Goal: Communication & Community: Connect with others

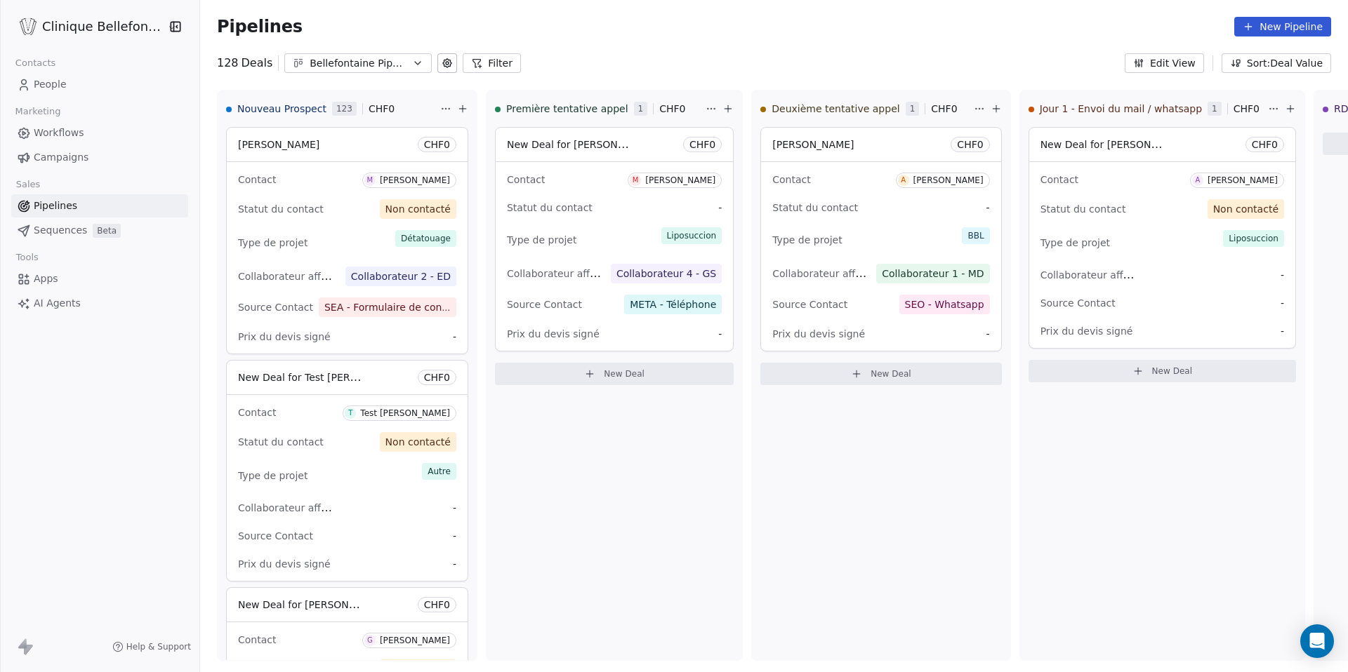
click at [53, 83] on span "People" at bounding box center [50, 84] width 33 height 15
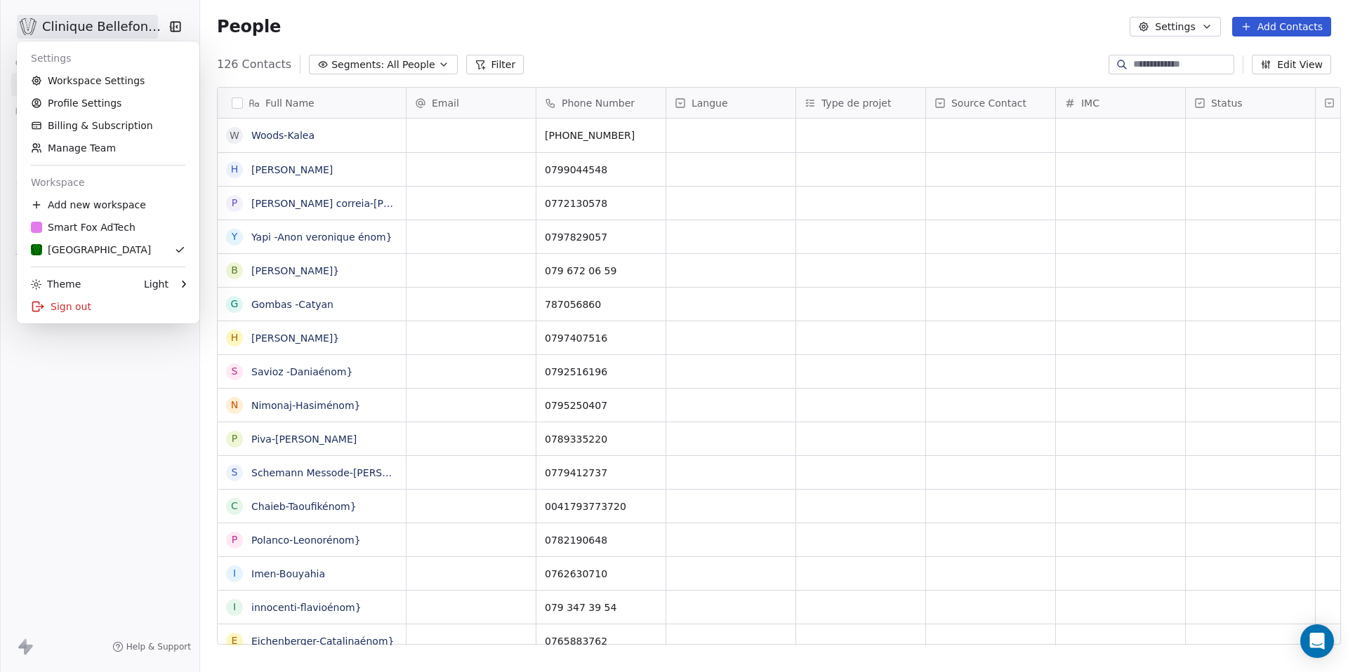
click at [89, 18] on html "Clinique Bellefontaine Contacts People Marketing Workflows Campaigns Sales Pipe…" at bounding box center [674, 336] width 1348 height 672
click at [181, 524] on html "Clinique Bellefontaine Contacts People Marketing Workflows Campaigns Sales Pipe…" at bounding box center [674, 336] width 1348 height 672
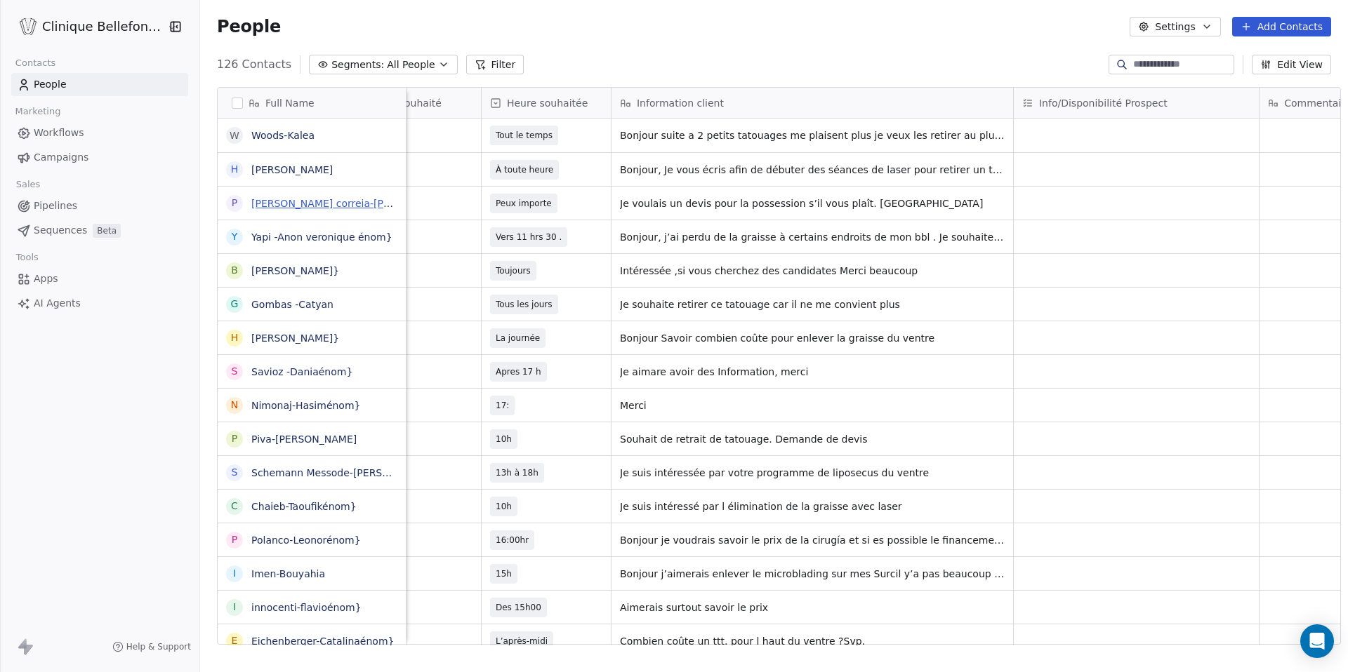
click at [349, 206] on link "[PERSON_NAME] correia-[PERSON_NAME]}" at bounding box center [356, 203] width 210 height 11
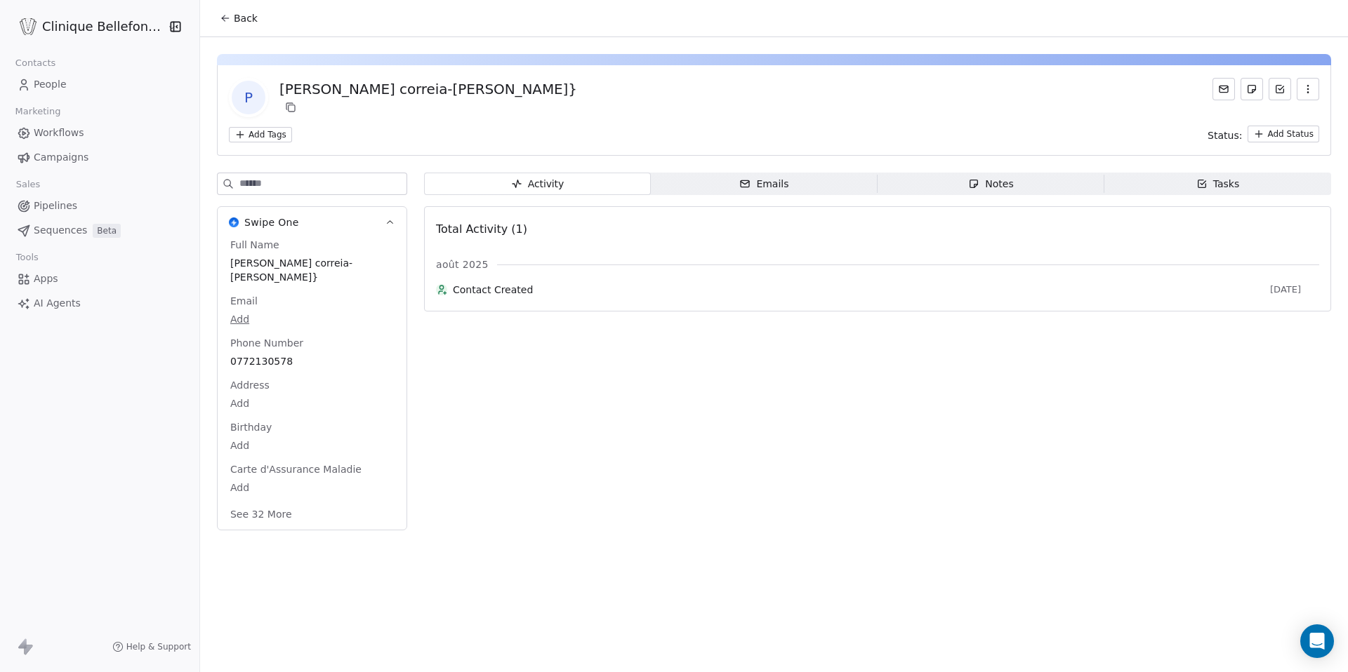
click at [1311, 95] on button "button" at bounding box center [1308, 89] width 22 height 22
click at [1051, 425] on div "Activity Activity Emails Emails Notes Notes Tasks Tasks Total Activity (1) [DAT…" at bounding box center [877, 356] width 907 height 366
click at [307, 264] on span "[PERSON_NAME] correia-[PERSON_NAME]}" at bounding box center [312, 271] width 162 height 28
click at [353, 258] on span "[PERSON_NAME] correia-[PERSON_NAME]}" at bounding box center [312, 271] width 162 height 28
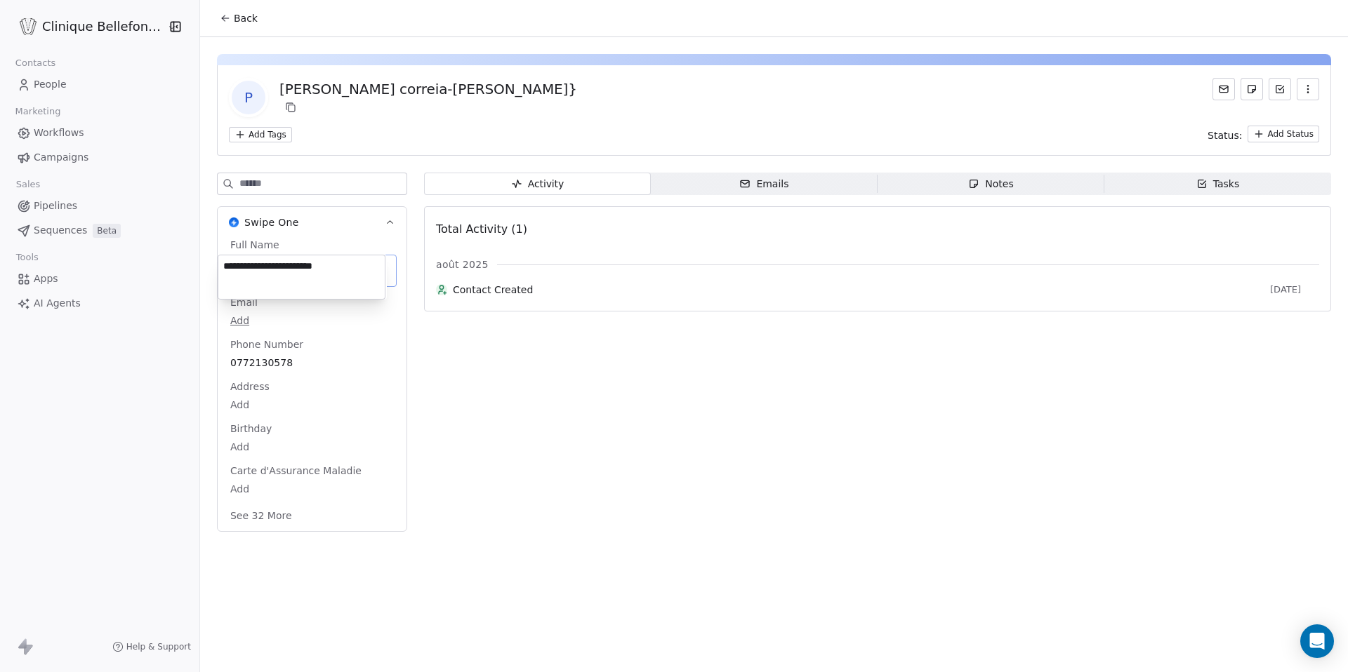
click at [353, 258] on textarea "**********" at bounding box center [301, 278] width 166 height 44
click at [352, 265] on textarea "**********" at bounding box center [301, 278] width 166 height 44
type textarea "**********"
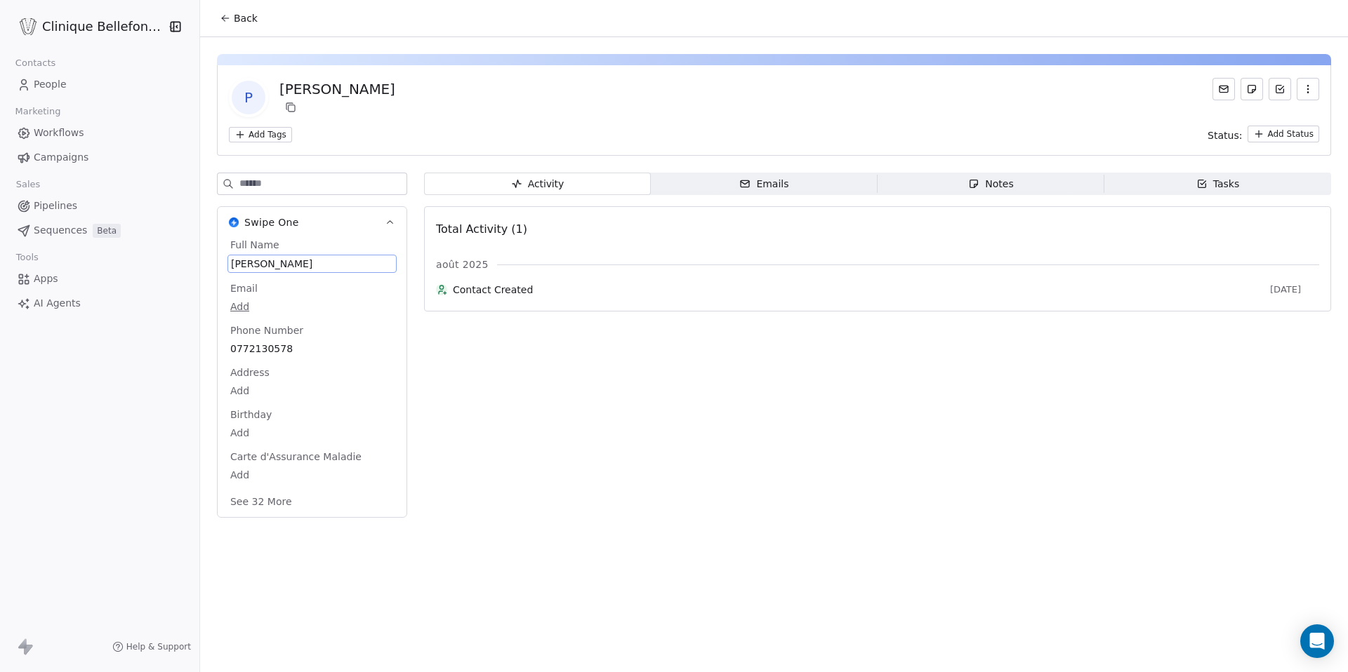
click at [62, 82] on span "People" at bounding box center [50, 84] width 33 height 15
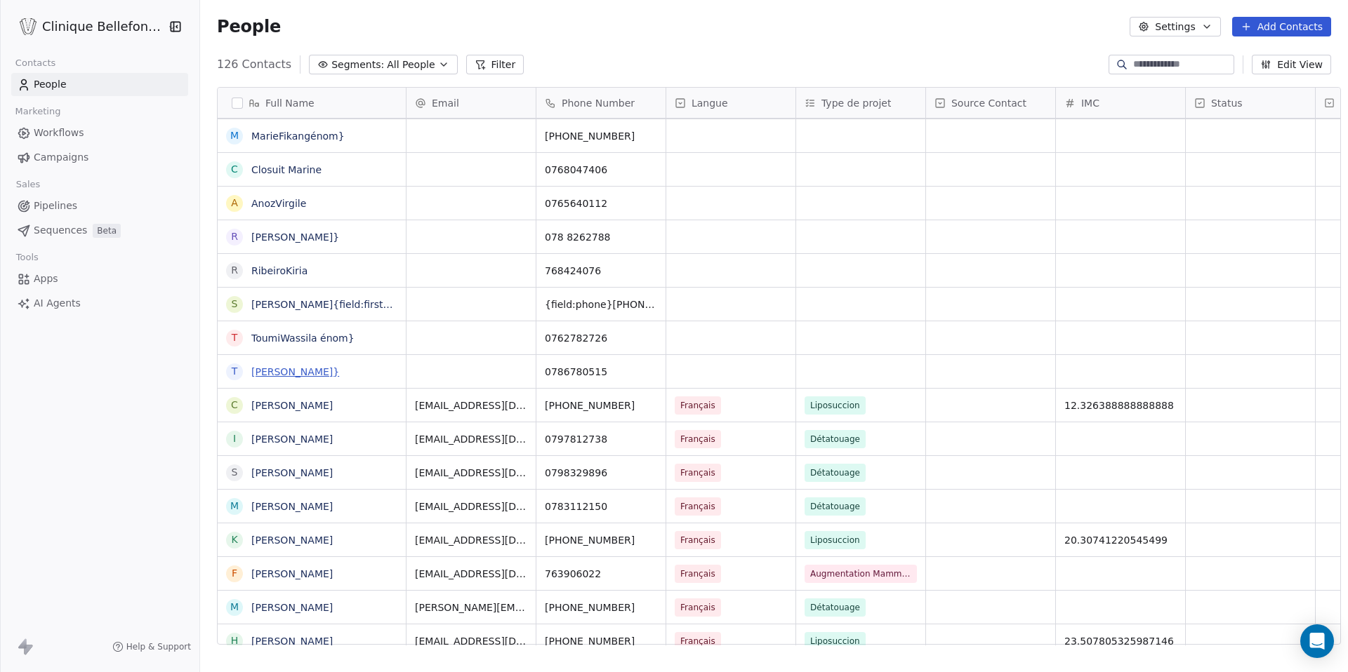
click at [339, 370] on link "[PERSON_NAME]}" at bounding box center [295, 371] width 88 height 11
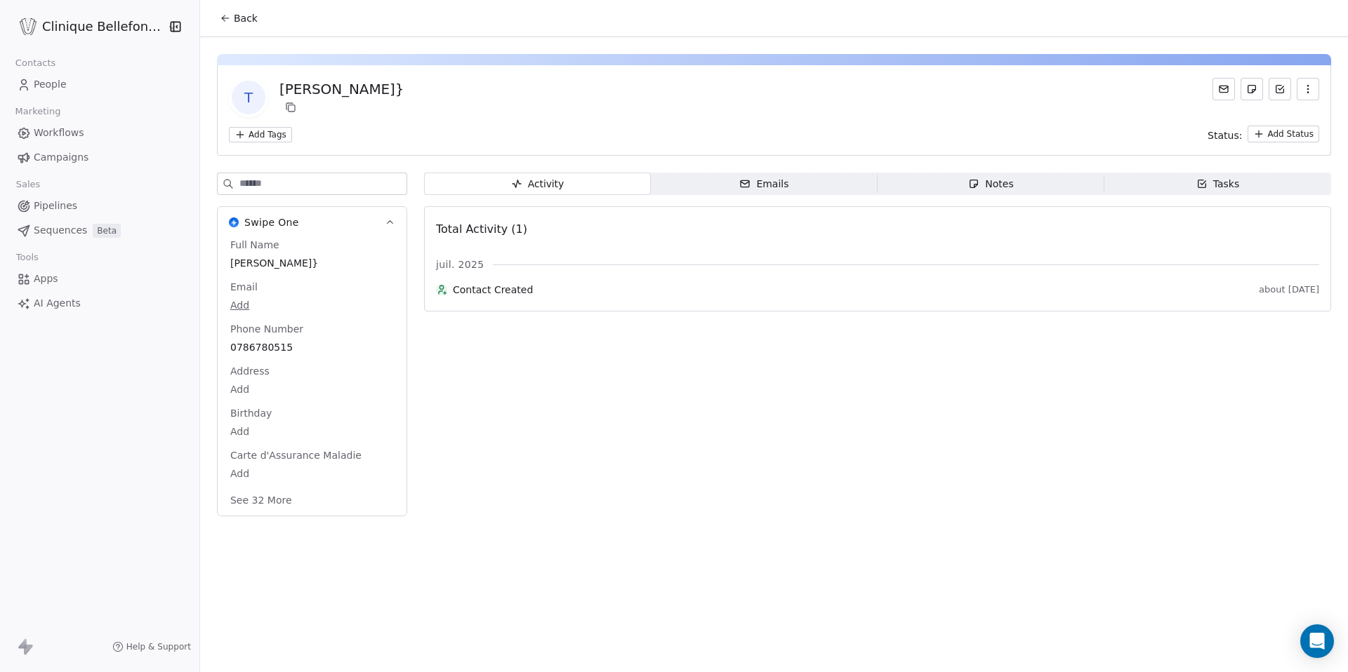
click at [367, 263] on span "[PERSON_NAME]}" at bounding box center [312, 263] width 164 height 14
click at [369, 263] on span "[PERSON_NAME]}" at bounding box center [312, 264] width 162 height 14
click at [361, 260] on span "[PERSON_NAME]}" at bounding box center [312, 264] width 162 height 14
click at [373, 261] on span "[PERSON_NAME]}" at bounding box center [312, 264] width 162 height 14
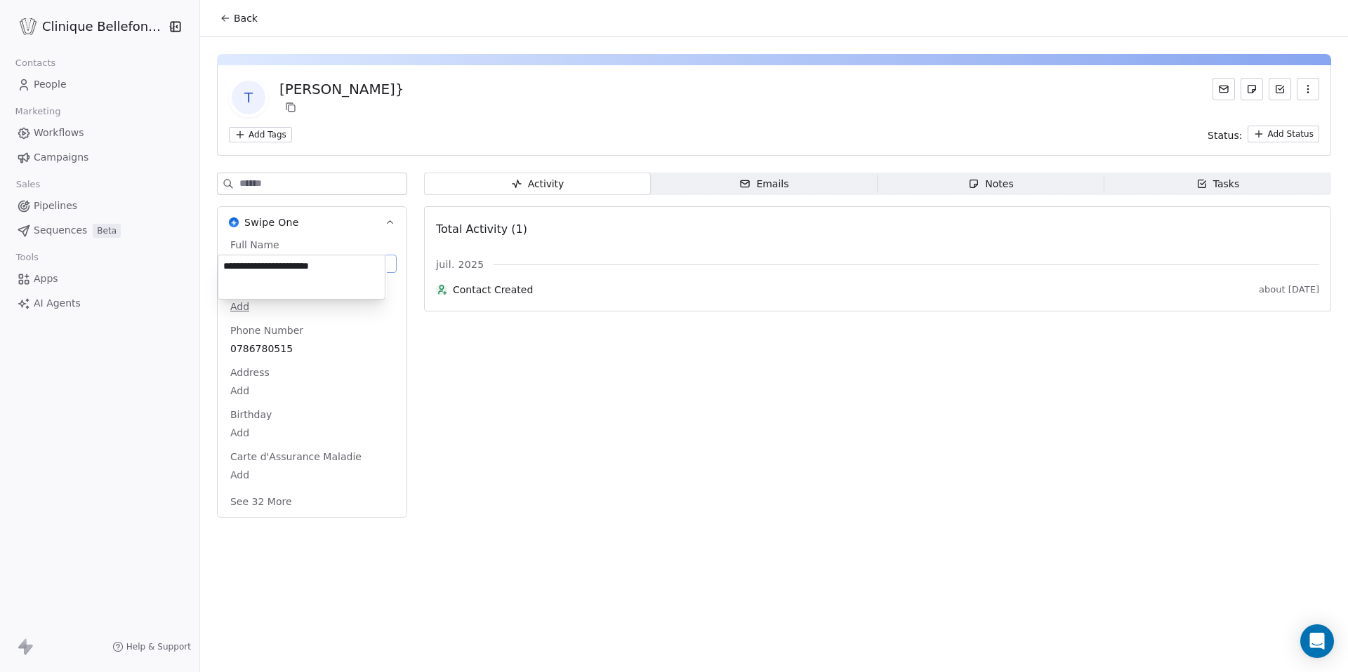
type textarea "**********"
click at [82, 82] on link "People" at bounding box center [99, 84] width 177 height 23
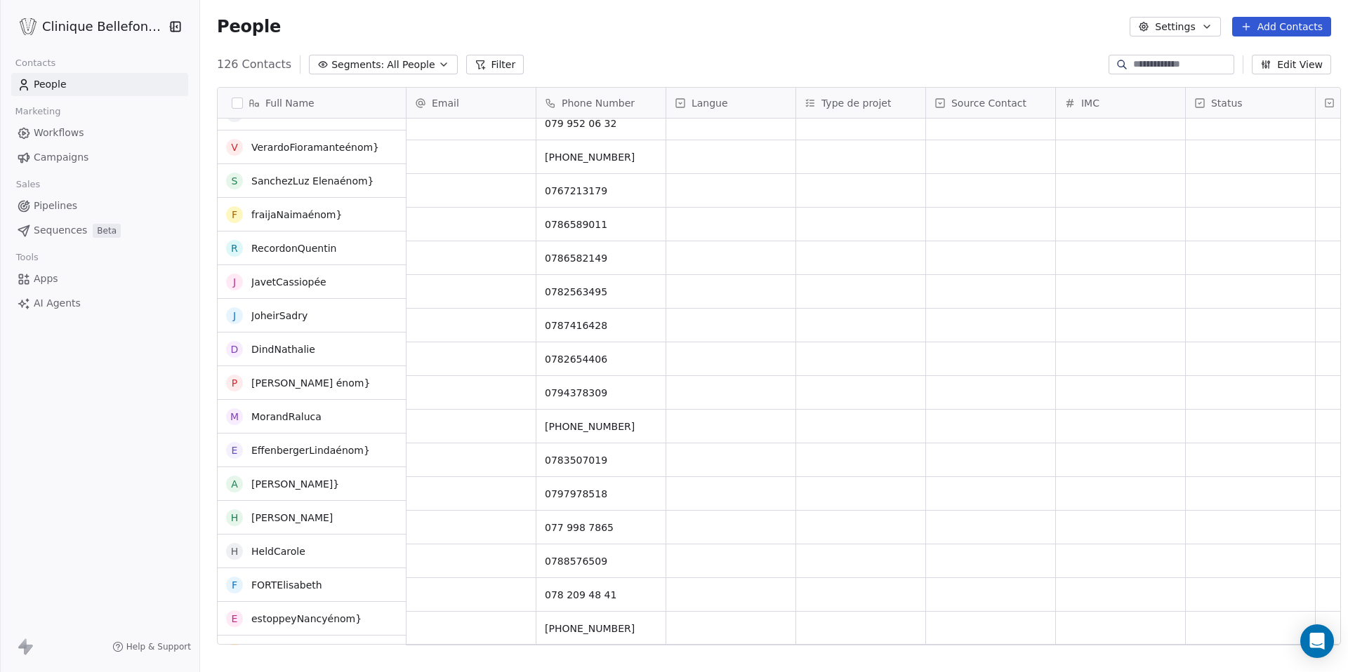
scroll to position [1345, 0]
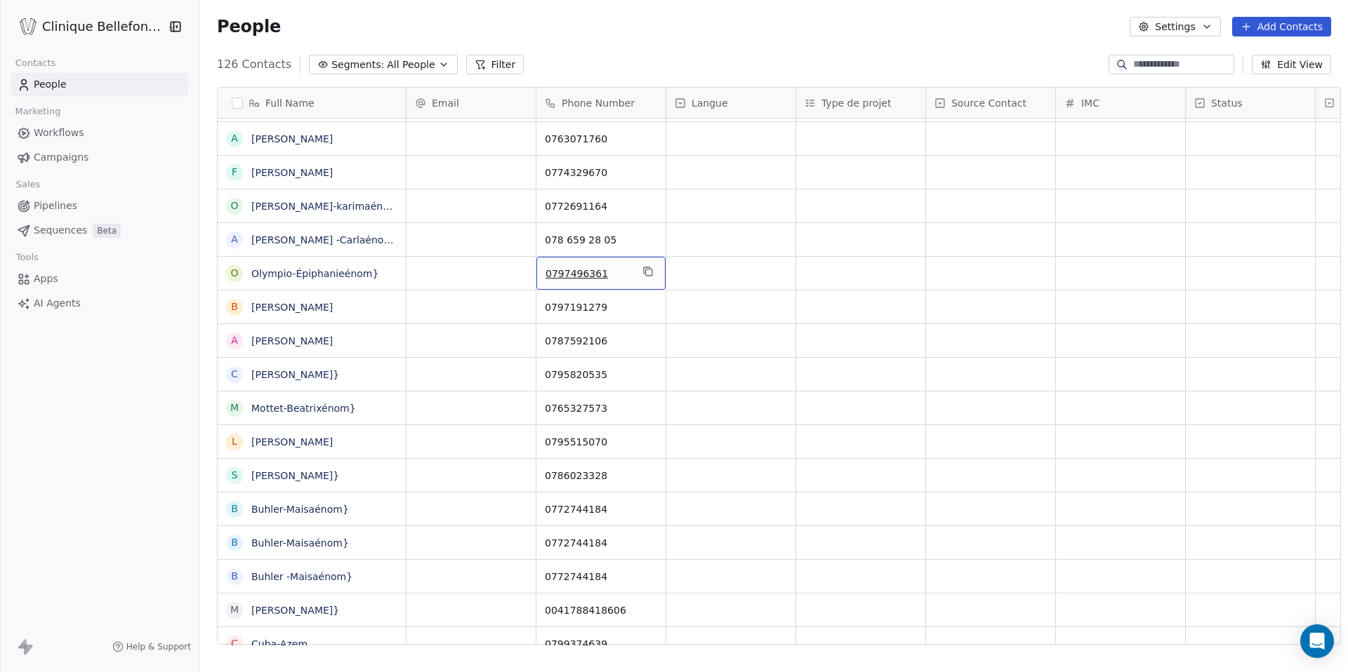
drag, startPoint x: 609, startPoint y: 272, endPoint x: 527, endPoint y: 276, distance: 82.2
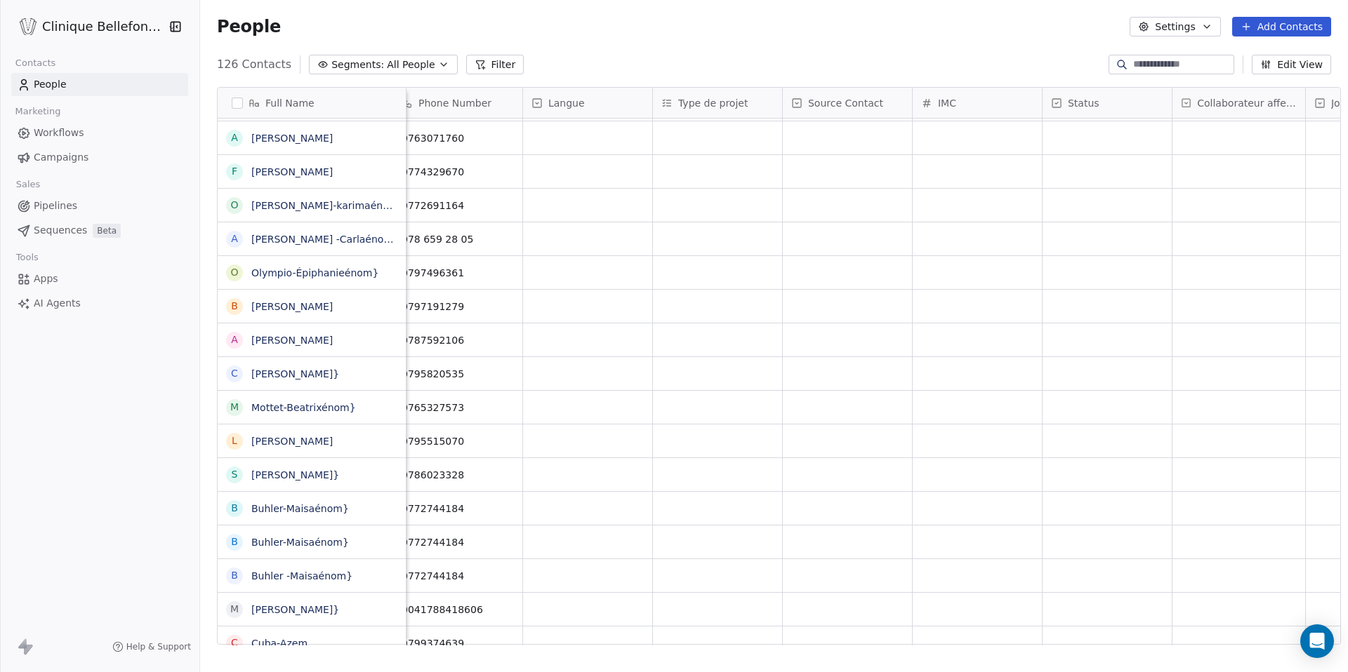
scroll to position [0, 147]
click at [695, 338] on div "grid" at bounding box center [713, 340] width 129 height 33
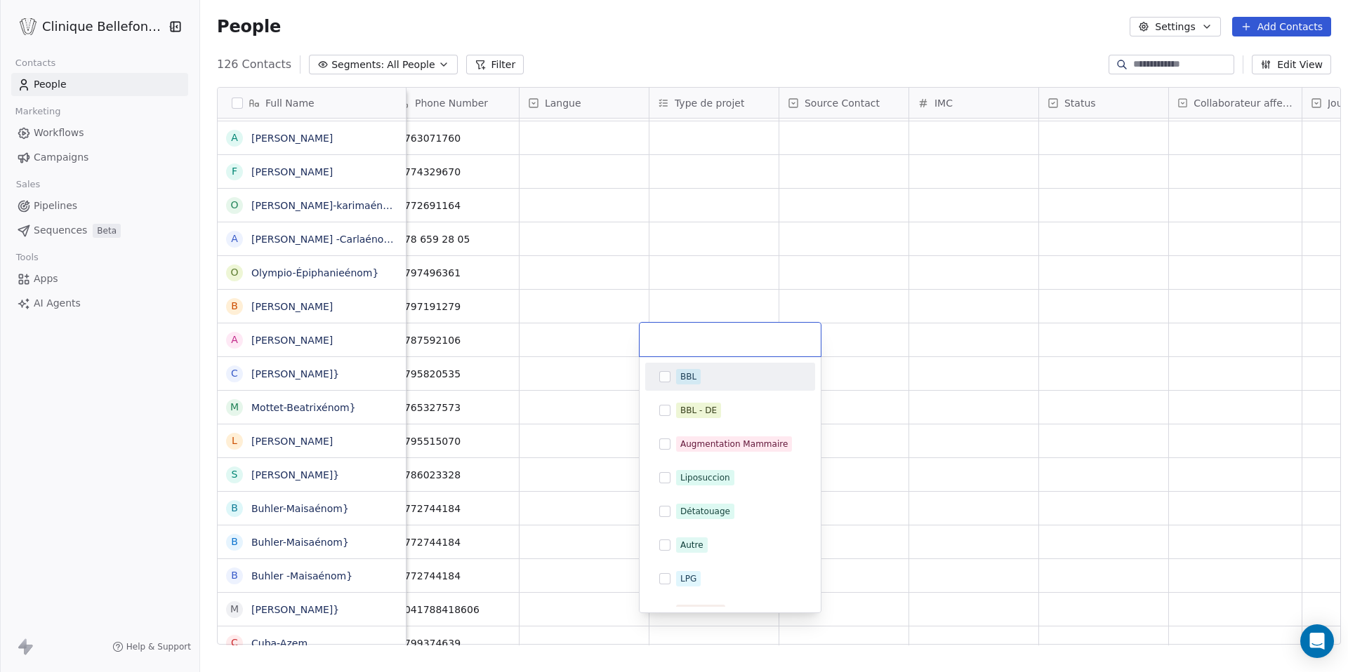
click at [708, 287] on html "Clinique Bellefontaine Contacts People Marketing Workflows Campaigns Sales Pipe…" at bounding box center [674, 336] width 1348 height 672
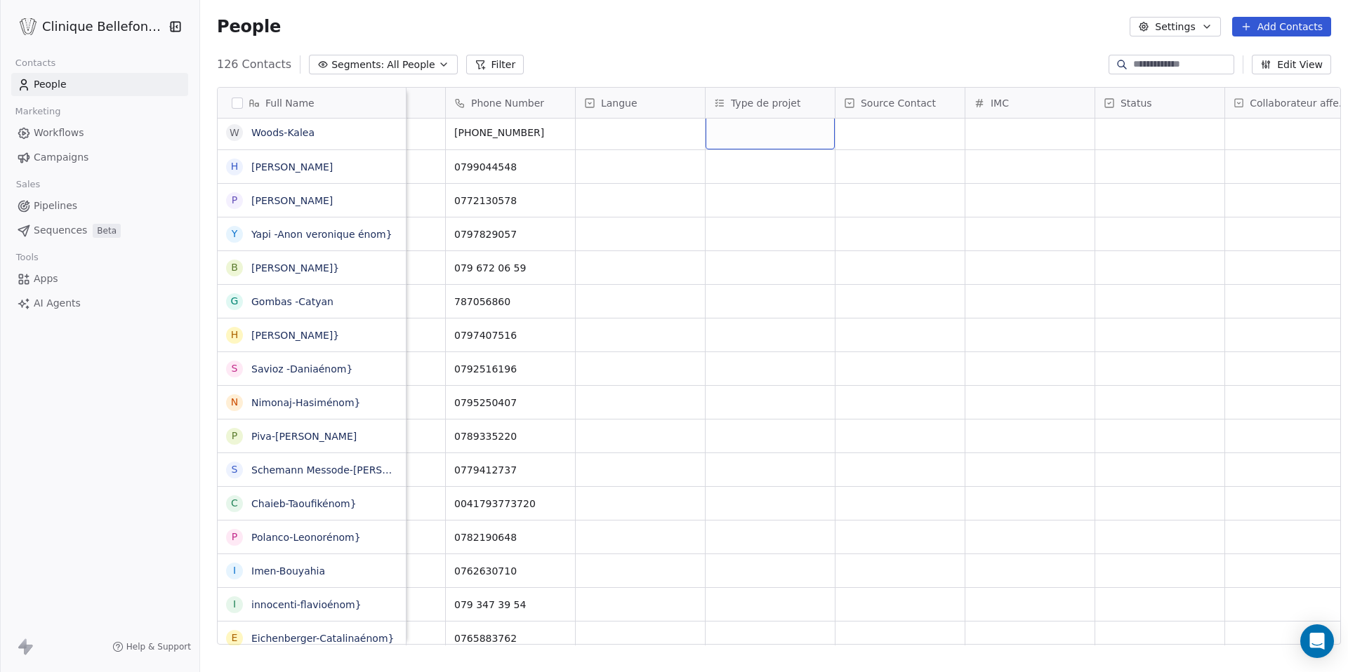
scroll to position [0, 0]
click at [749, 134] on div "grid" at bounding box center [769, 136] width 129 height 34
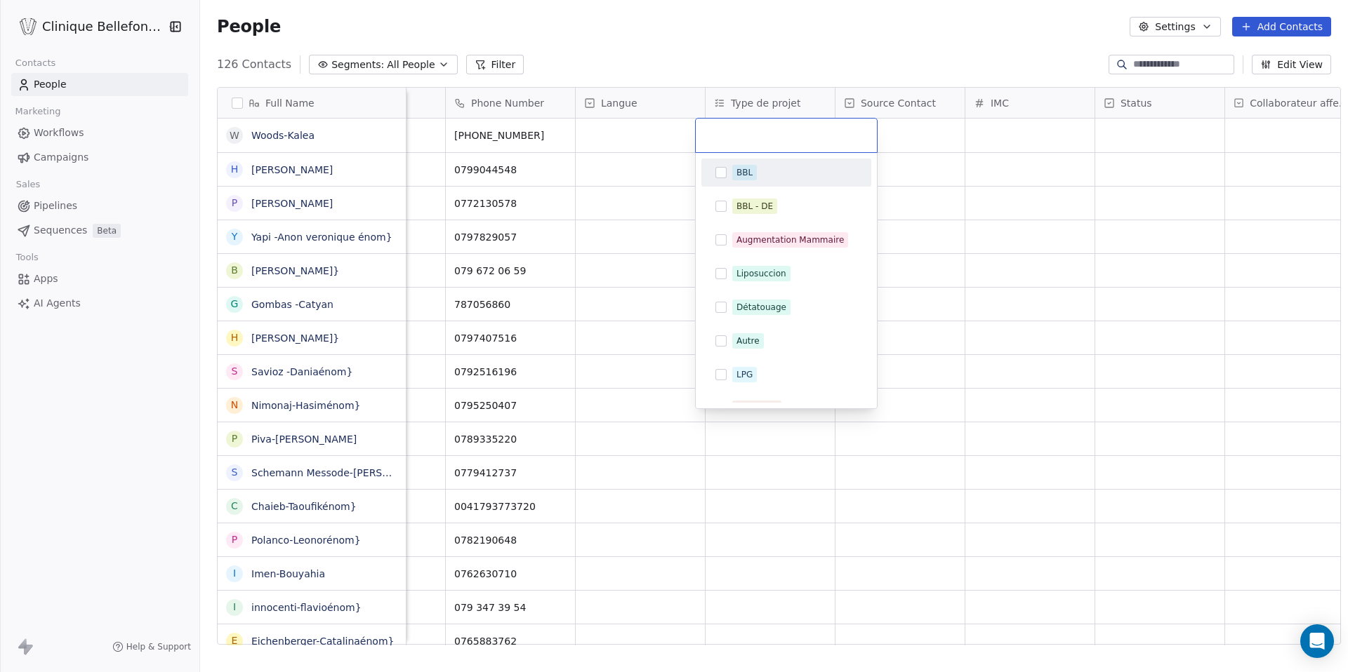
click at [727, 44] on html "Clinique Bellefontaine Contacts People Marketing Workflows Campaigns Sales Pipe…" at bounding box center [674, 336] width 1348 height 672
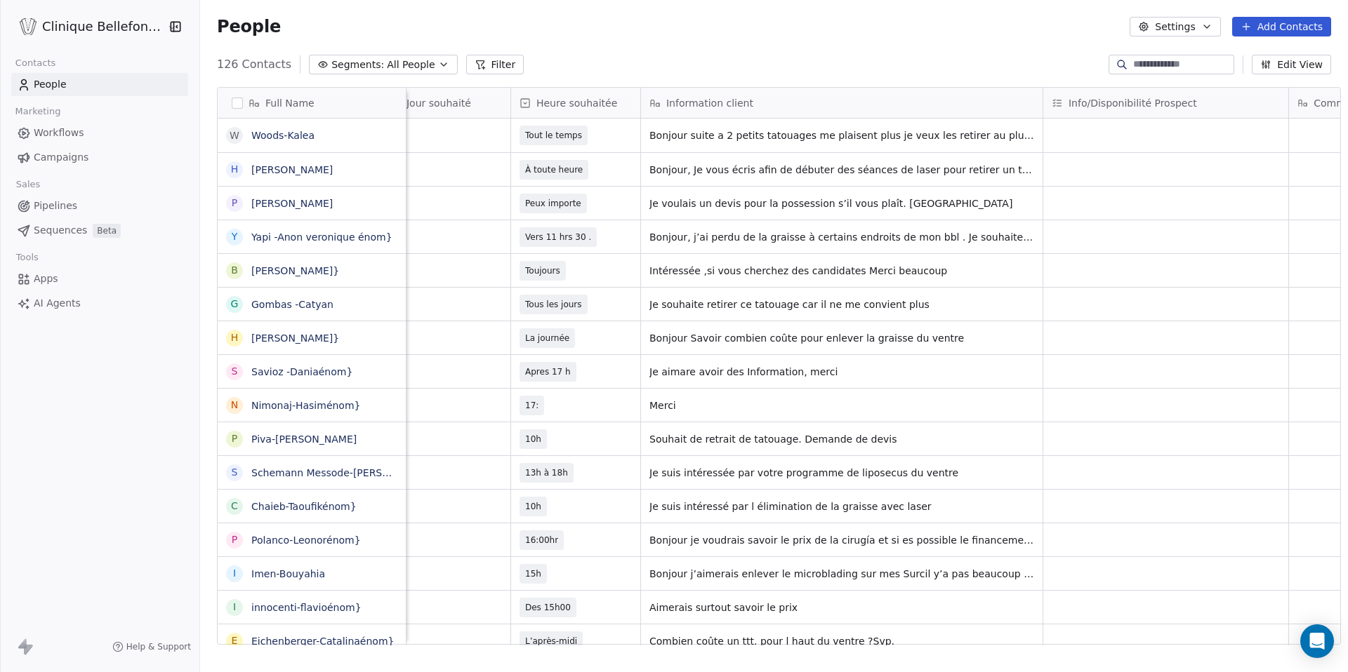
scroll to position [0, 1066]
drag, startPoint x: 754, startPoint y: 204, endPoint x: 792, endPoint y: 192, distance: 39.7
drag, startPoint x: 814, startPoint y: 204, endPoint x: 736, endPoint y: 208, distance: 78.0
click at [736, 208] on span "Je voulais un devis pour la possession s’il vous plaît. [GEOGRAPHIC_DATA]" at bounding box center [830, 207] width 358 height 28
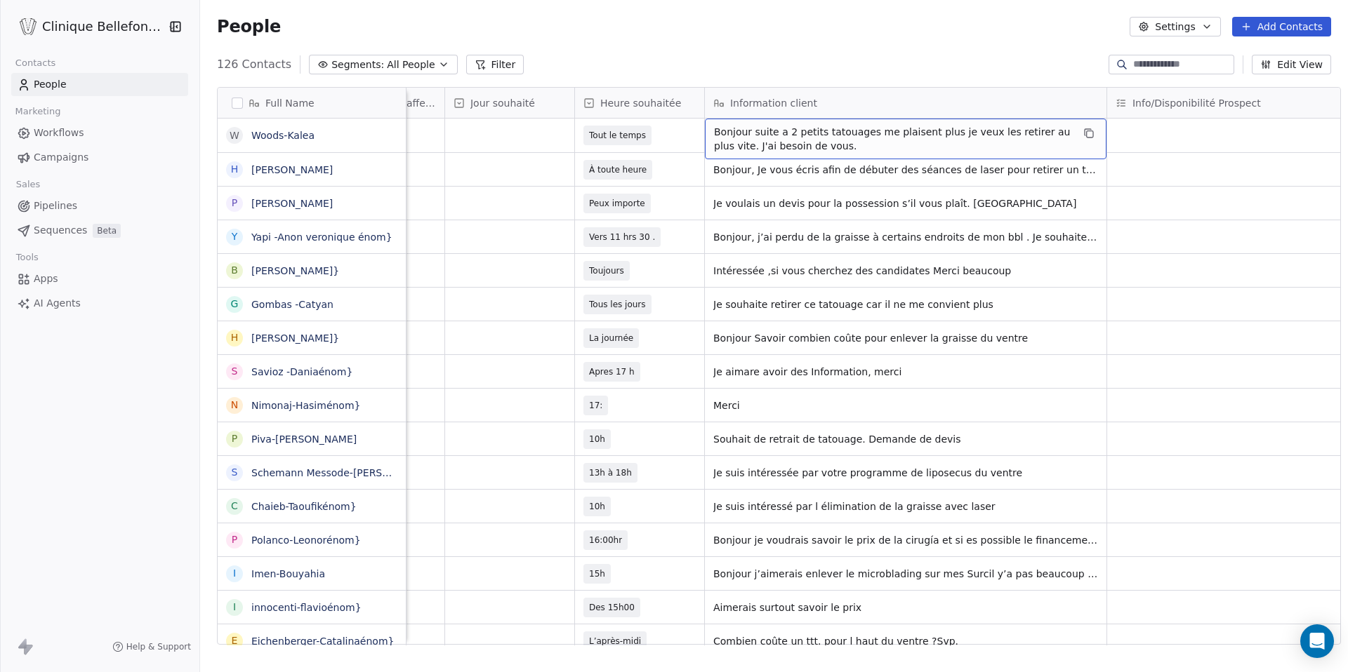
scroll to position [0, 960]
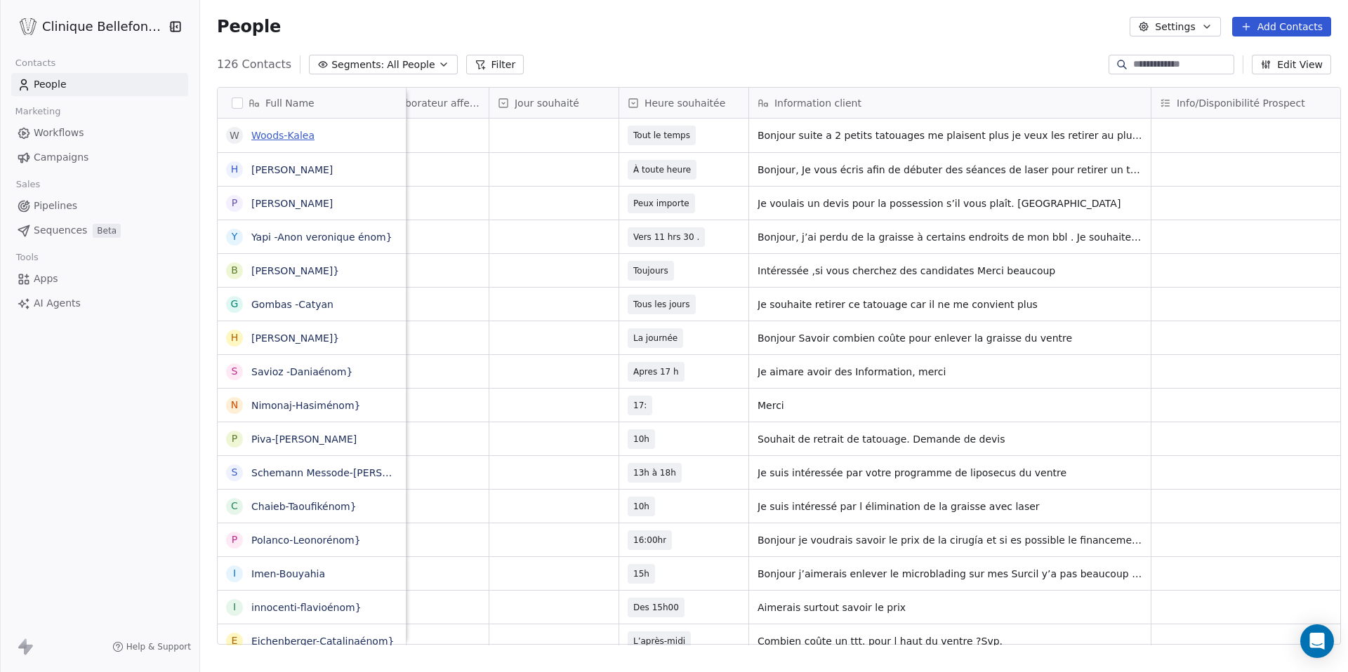
click at [298, 131] on link "Woods-Kalea" at bounding box center [282, 135] width 63 height 11
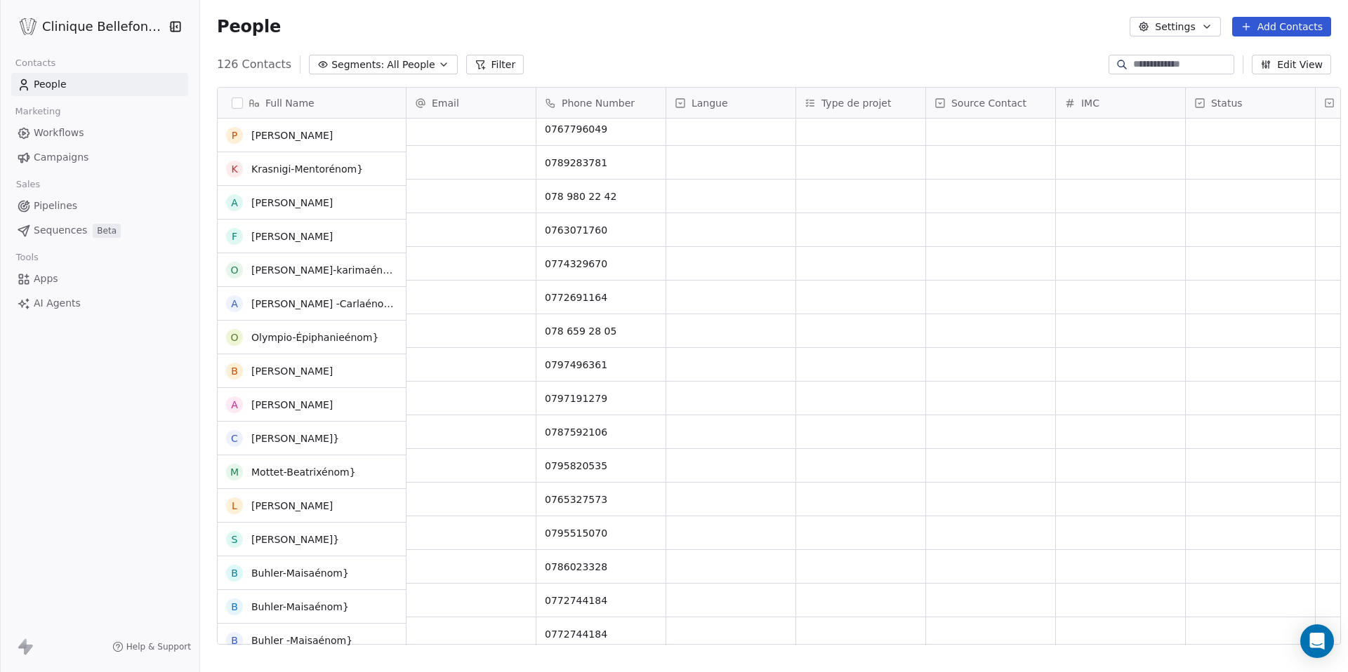
scroll to position [1119, 0]
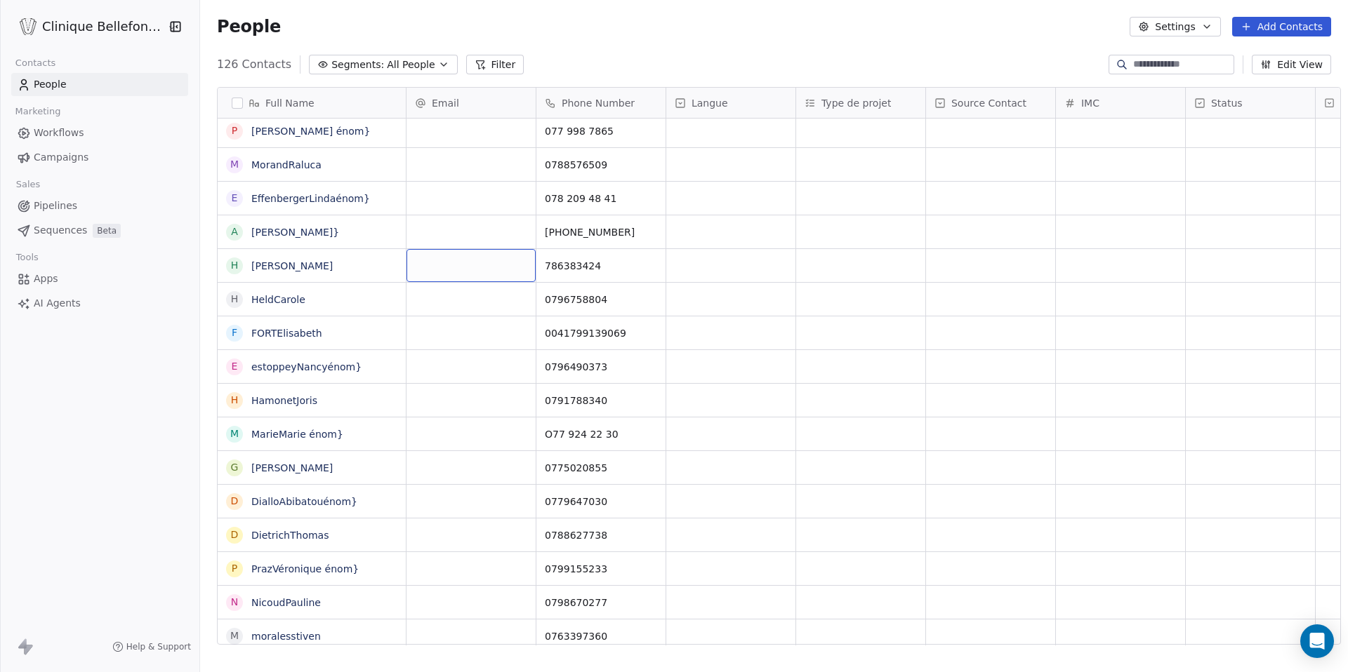
click at [491, 260] on div "grid" at bounding box center [470, 265] width 129 height 33
click at [486, 310] on html "Clinique Bellefontaine Contacts People Marketing Workflows Campaigns Sales Pipe…" at bounding box center [674, 336] width 1348 height 672
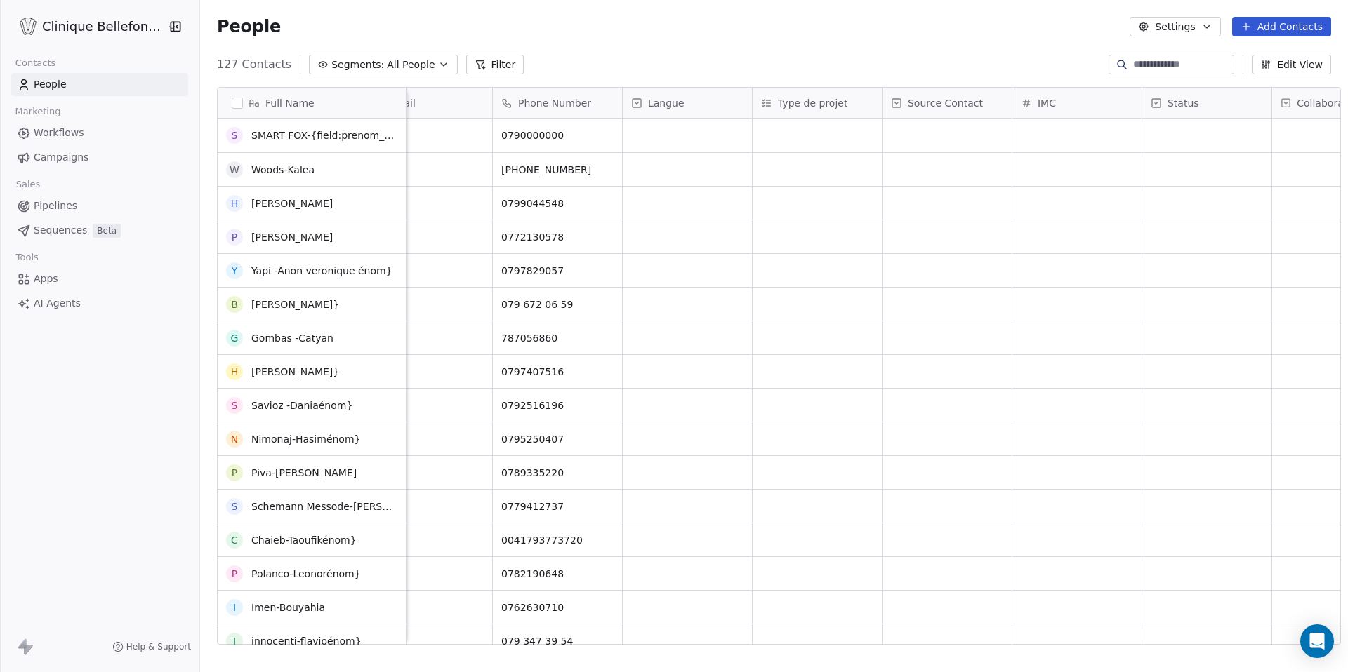
scroll to position [0, 0]
click at [285, 135] on link "SMART FOX-{field:prenom_1703287707919}" at bounding box center [361, 135] width 220 height 11
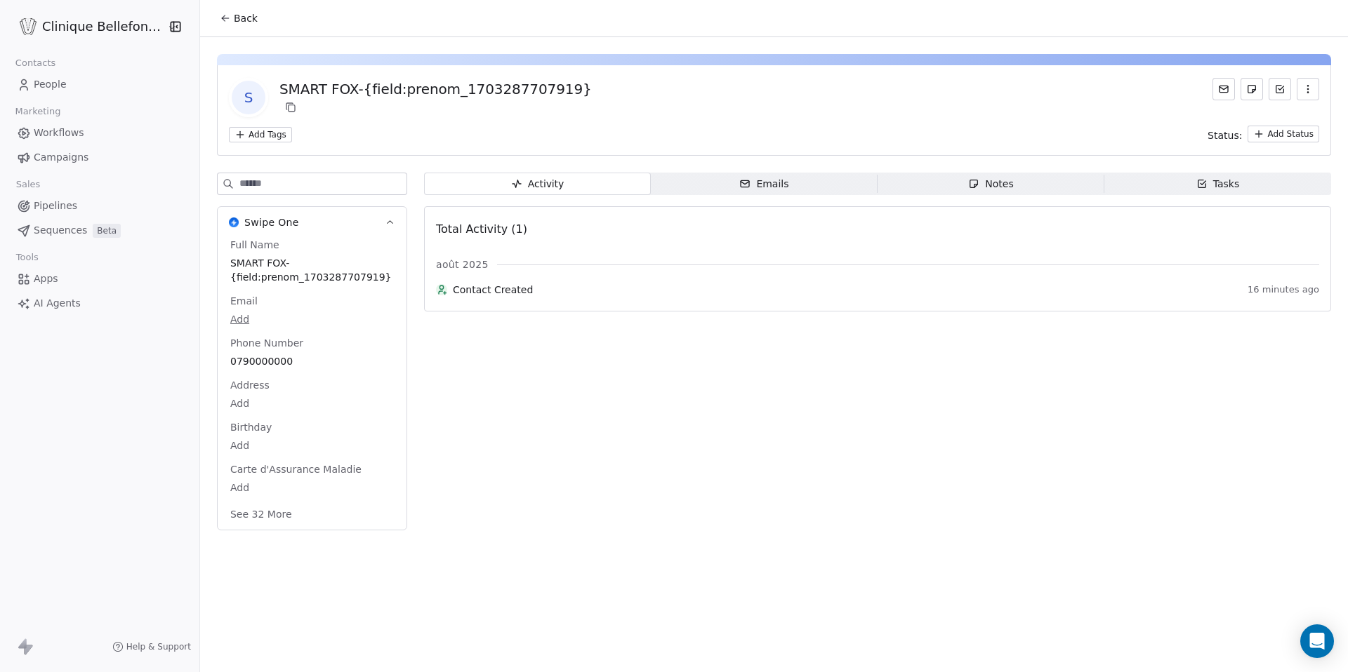
click at [65, 79] on span "People" at bounding box center [50, 84] width 33 height 15
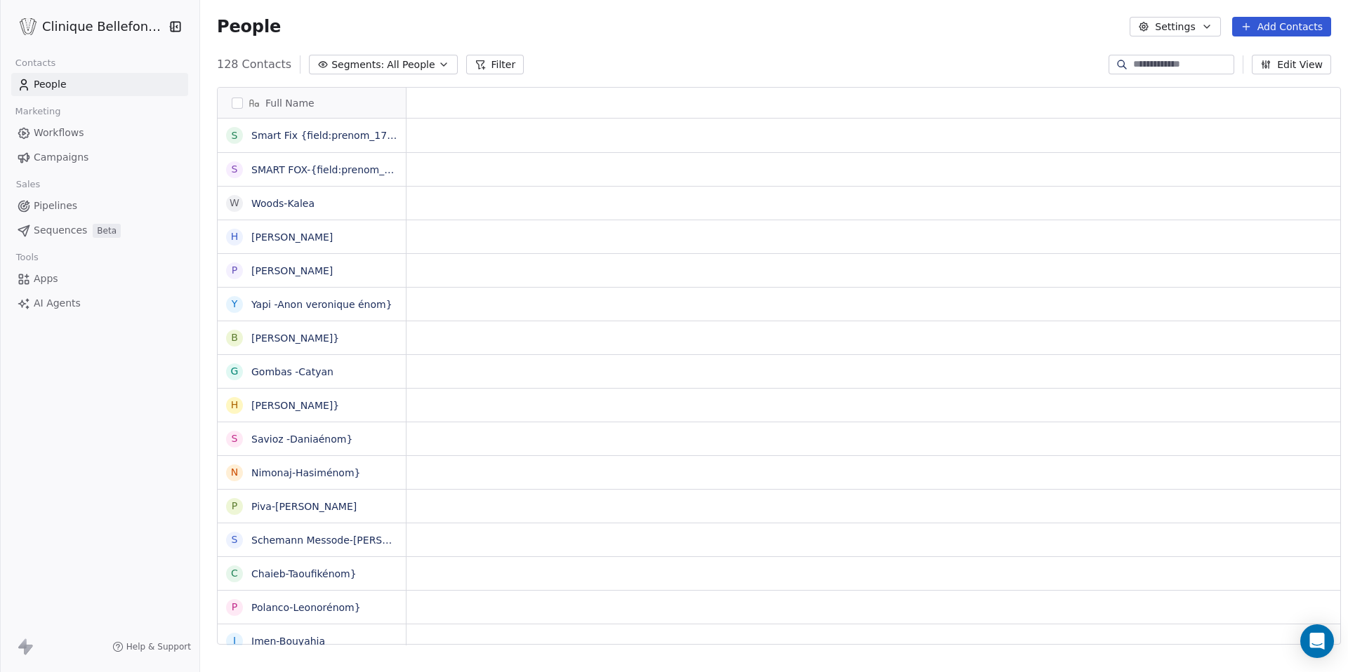
scroll to position [1, 1]
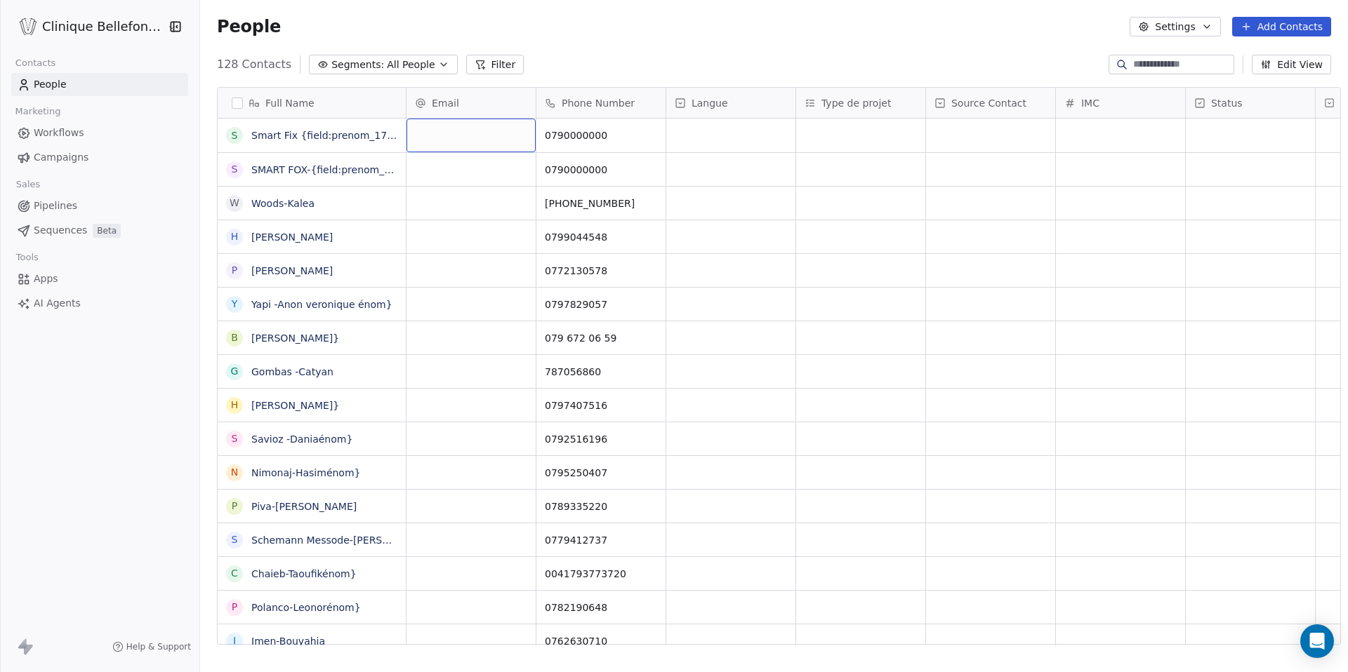
click at [463, 131] on div "grid" at bounding box center [470, 136] width 129 height 34
click at [458, 171] on html "Clinique Bellefontaine Contacts People Marketing Workflows Campaigns Sales Pipe…" at bounding box center [674, 336] width 1348 height 672
click at [302, 139] on link "Smart Fix {field:prenom_1703287707919}" at bounding box center [356, 135] width 211 height 11
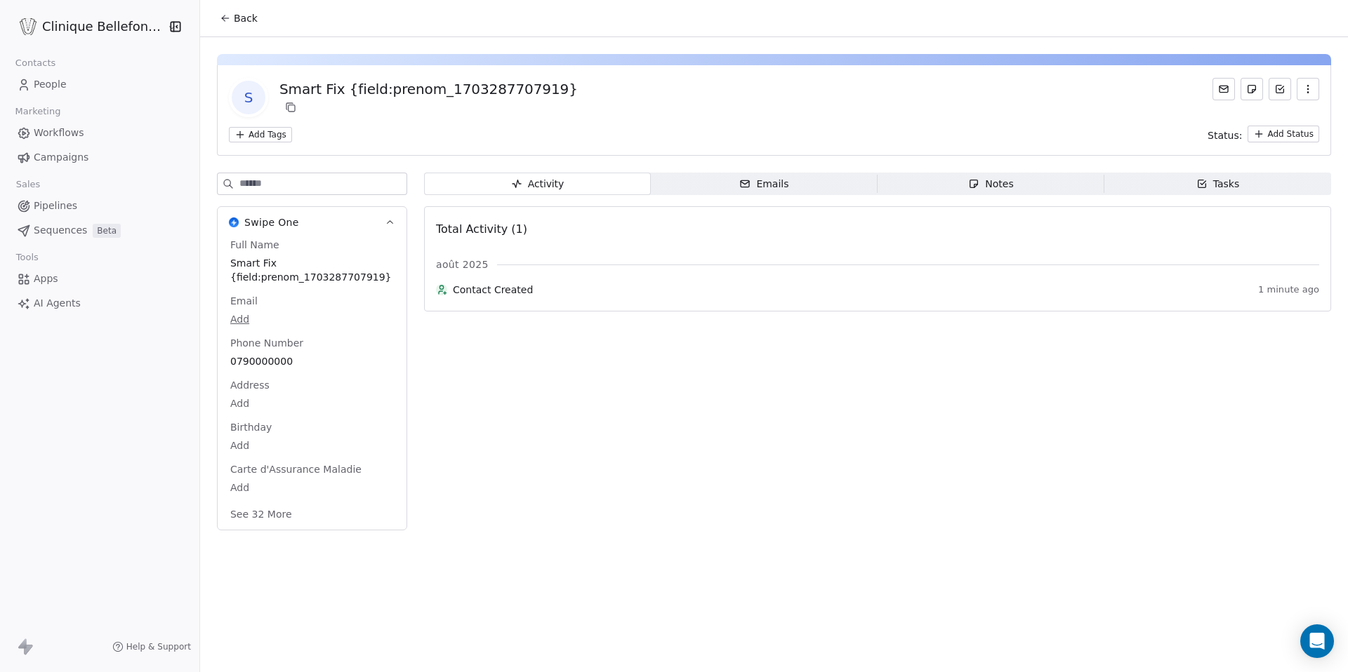
click at [220, 21] on icon at bounding box center [225, 18] width 11 height 11
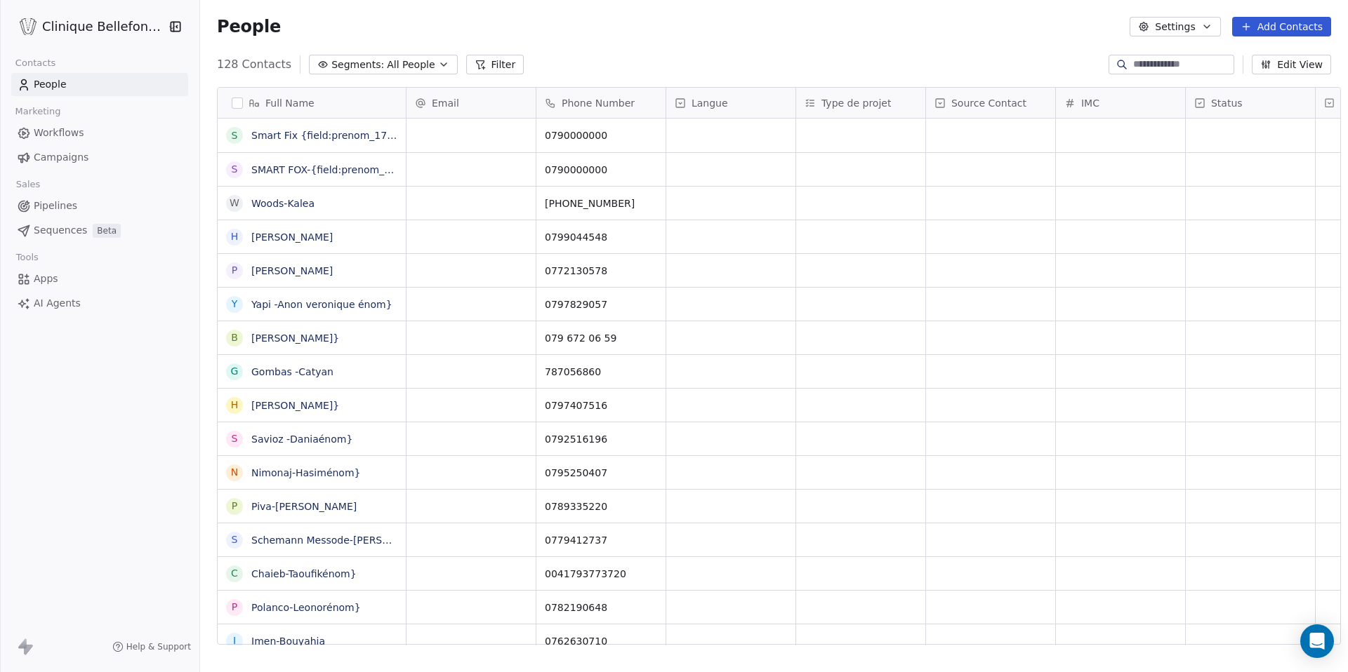
scroll to position [592, 1158]
click at [227, 138] on button "grid" at bounding box center [232, 135] width 11 height 11
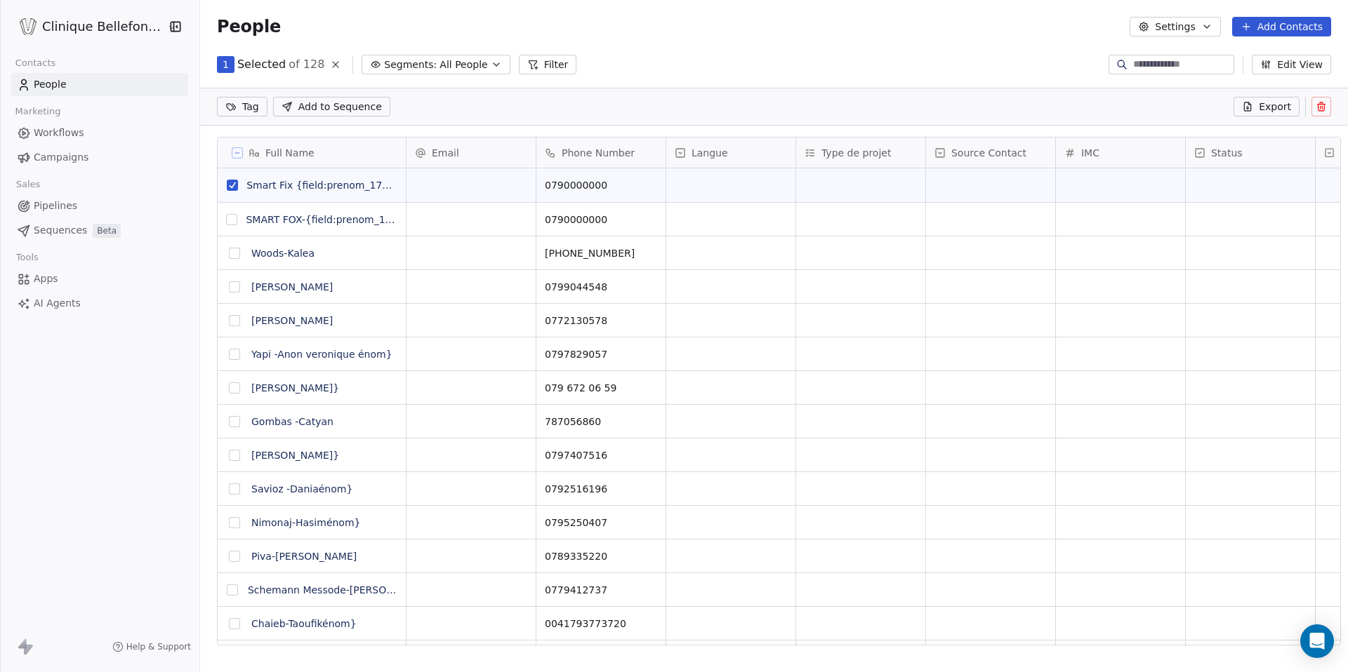
scroll to position [543, 1158]
click at [1325, 114] on button at bounding box center [1321, 107] width 20 height 20
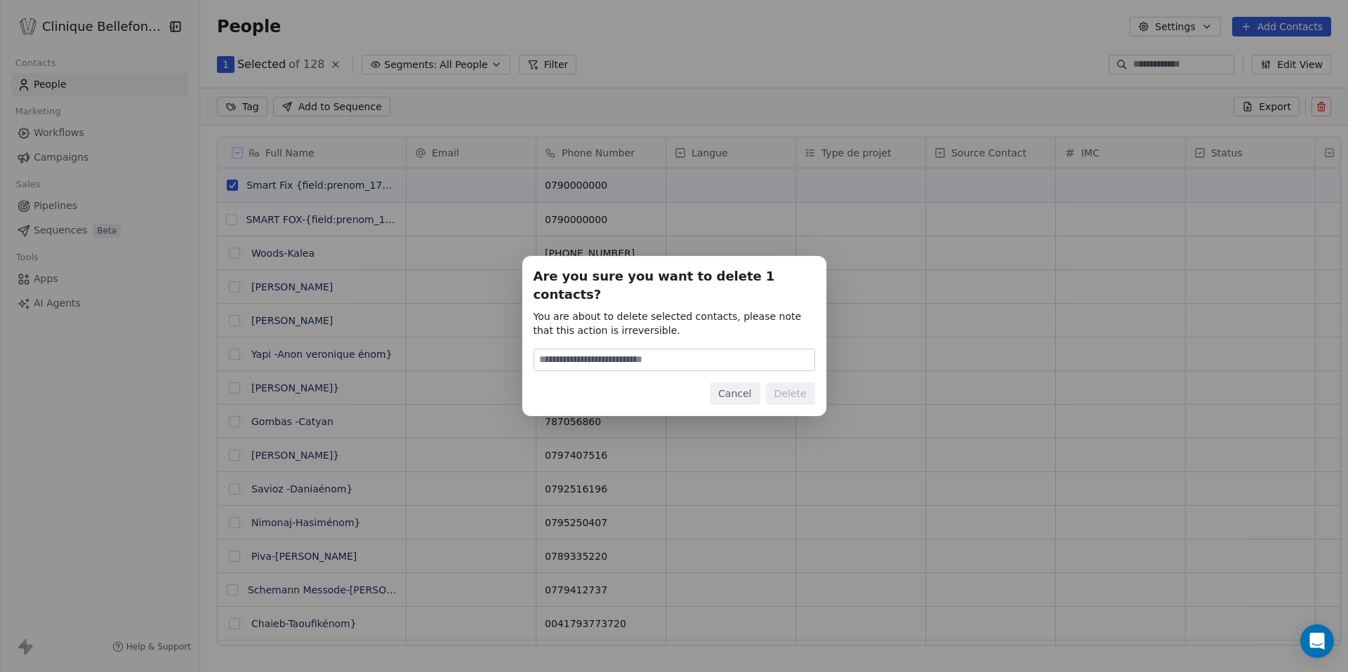
click at [731, 383] on button "Cancel" at bounding box center [735, 394] width 50 height 22
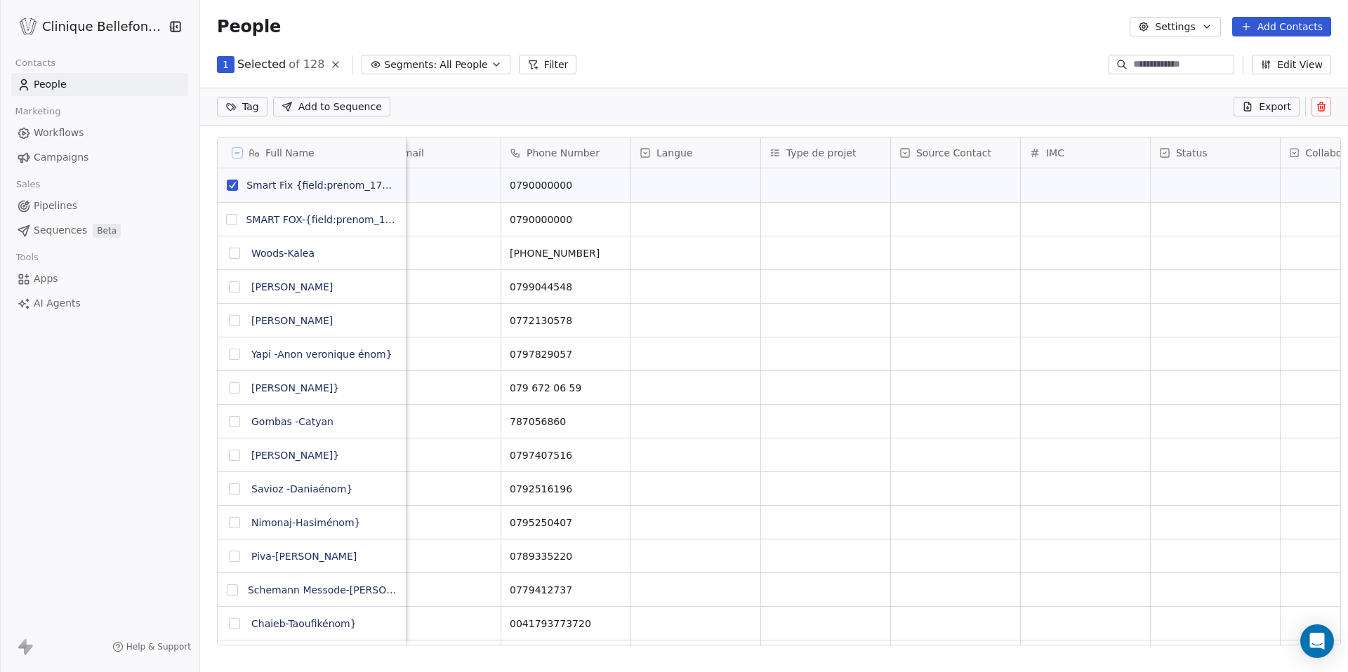
scroll to position [0, 36]
click at [807, 188] on div "grid" at bounding box center [824, 185] width 129 height 34
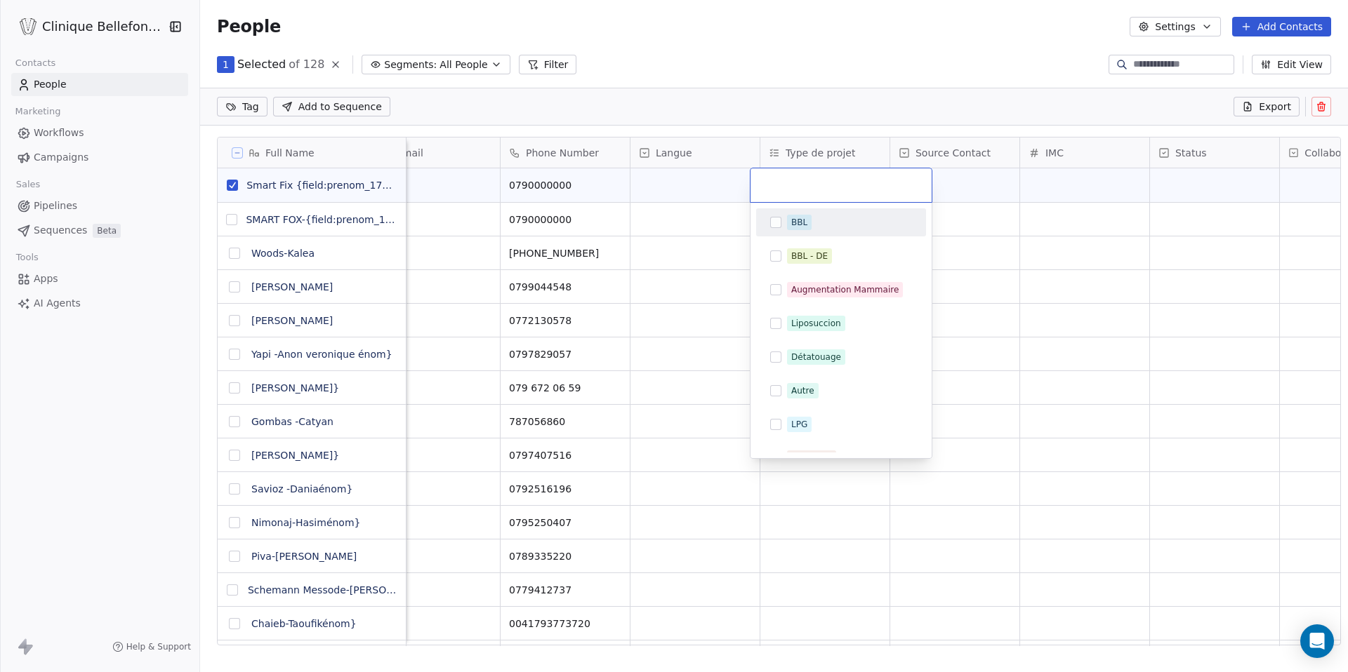
click at [807, 188] on input "text" at bounding box center [841, 185] width 164 height 15
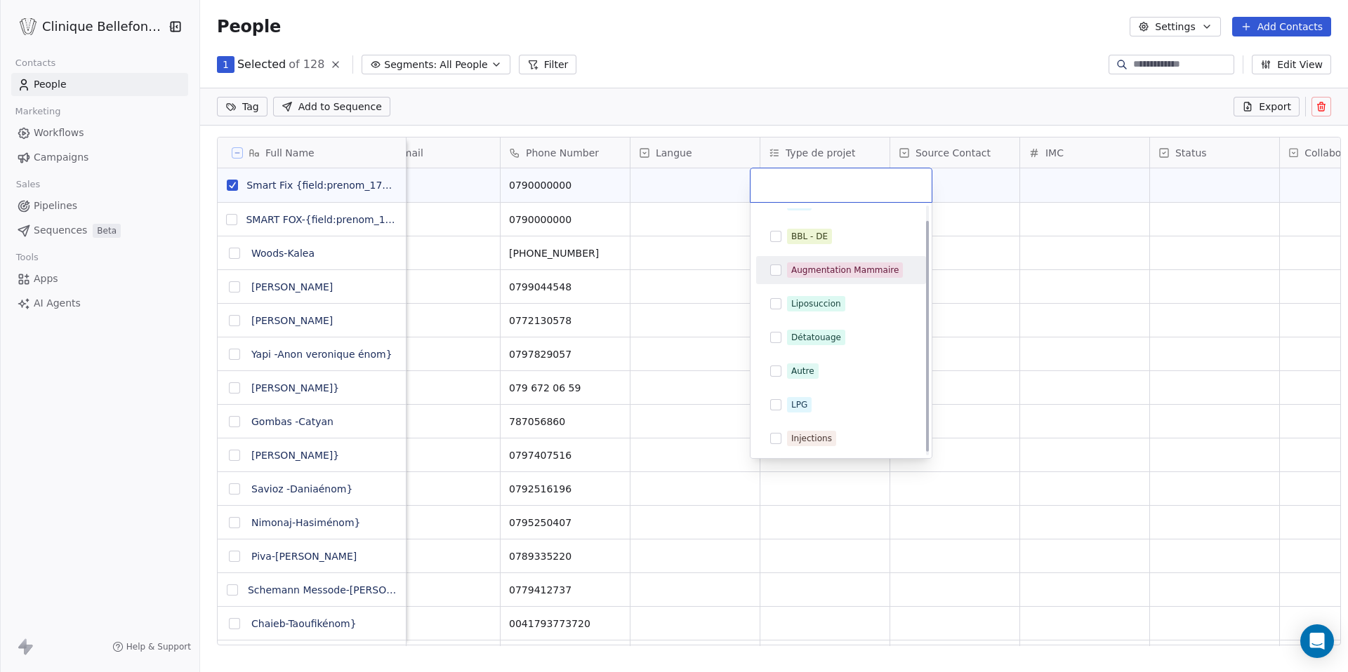
scroll to position [0, 0]
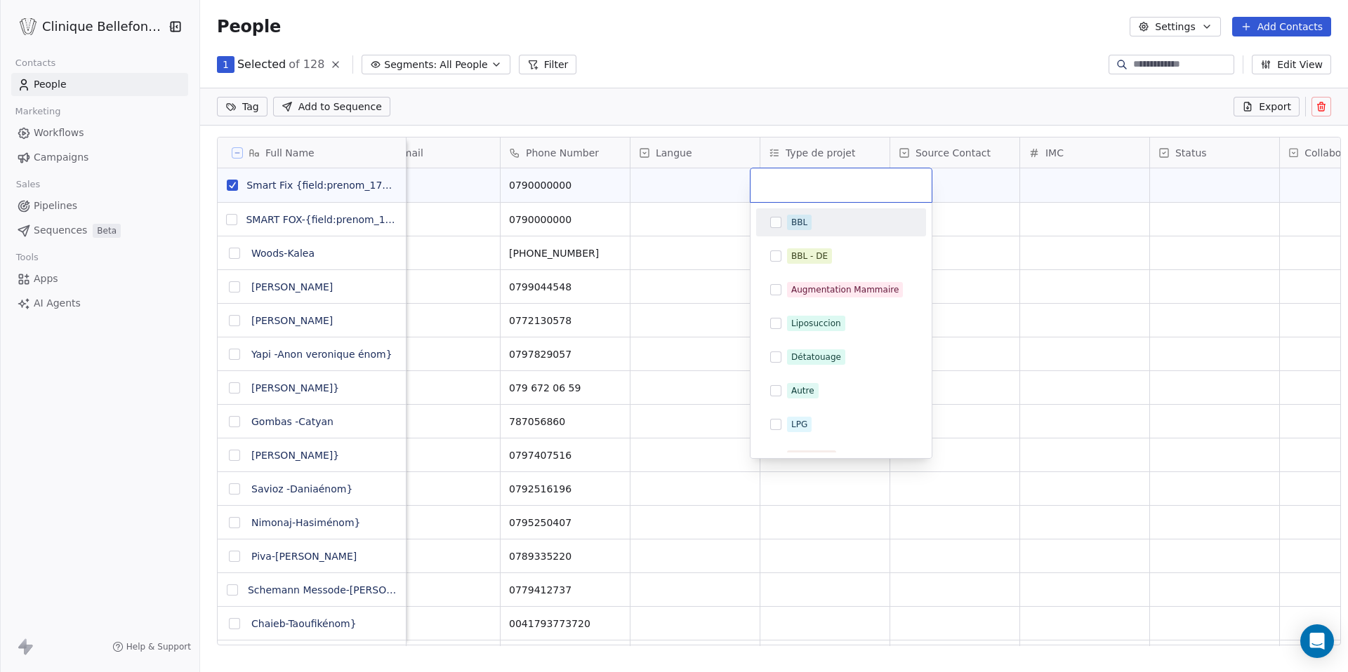
click at [778, 107] on html "Clinique Bellefontaine Contacts People Marketing Workflows Campaigns Sales Pipe…" at bounding box center [674, 336] width 1348 height 672
click at [787, 93] on html "Clinique Bellefontaine Contacts People Marketing Workflows Campaigns Sales Pipe…" at bounding box center [674, 336] width 1348 height 672
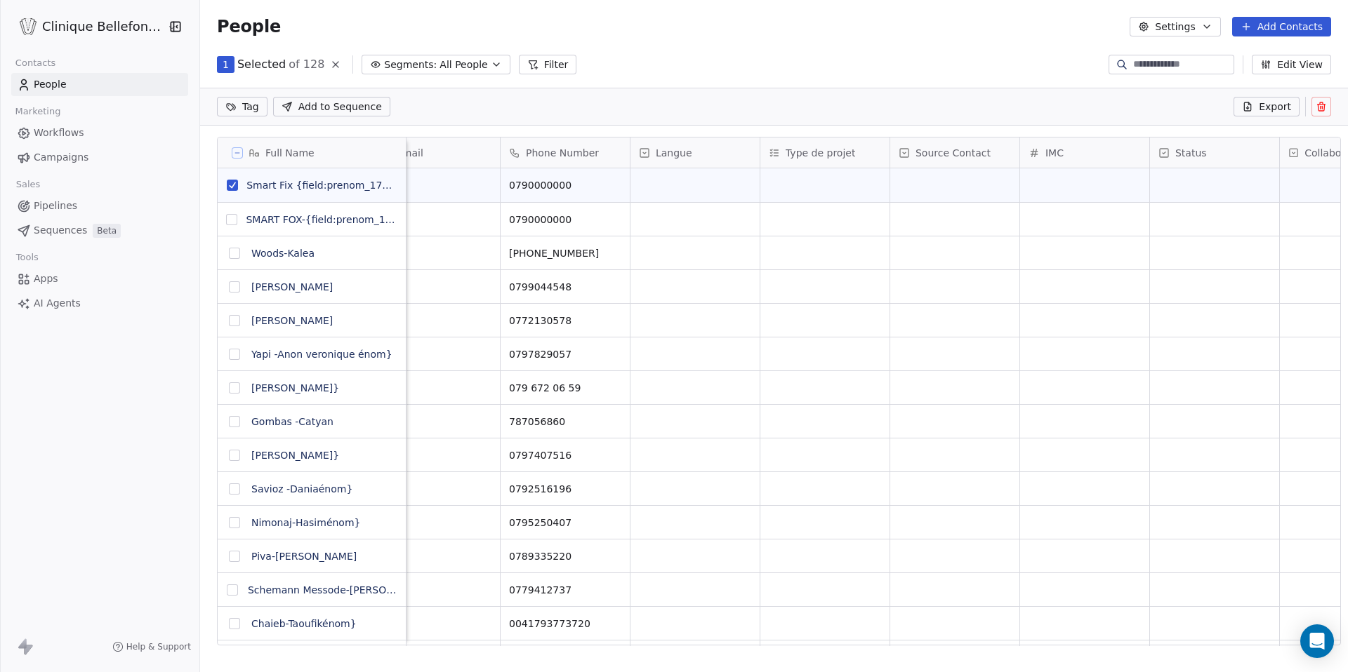
click at [787, 93] on div "Tag Add to Sequence Export" at bounding box center [774, 107] width 1148 height 38
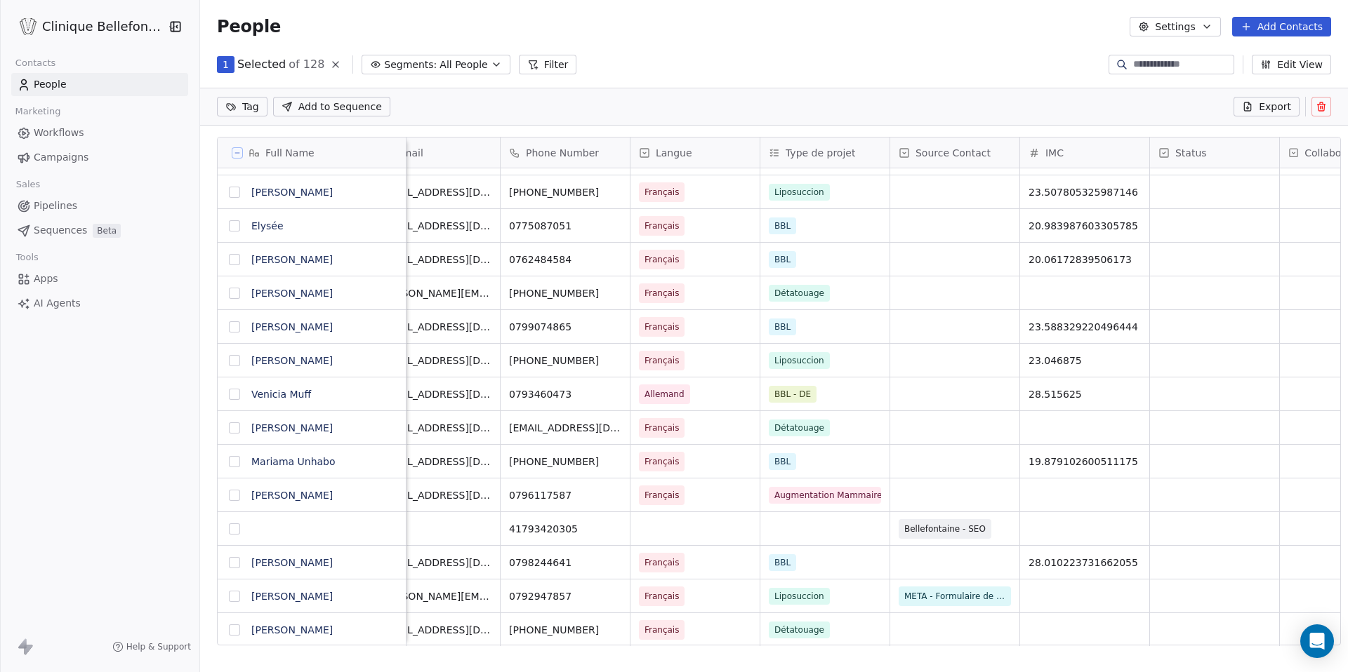
scroll to position [3681, 0]
